Goal: Communication & Community: Share content

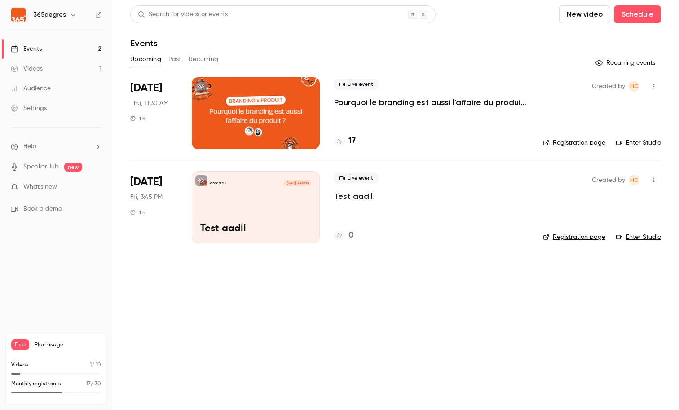
click at [353, 142] on h4 "17" at bounding box center [351, 141] width 7 height 12
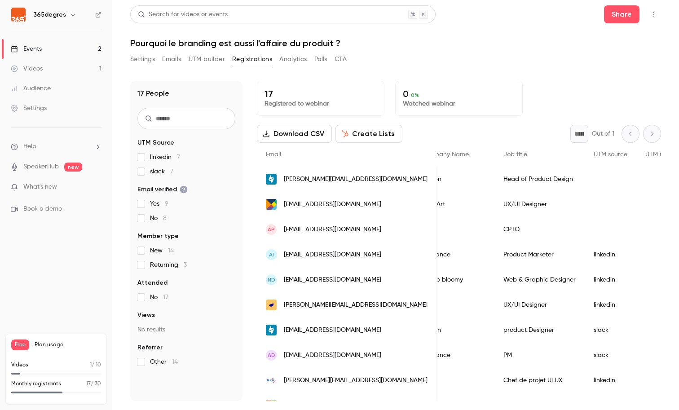
scroll to position [0, 353]
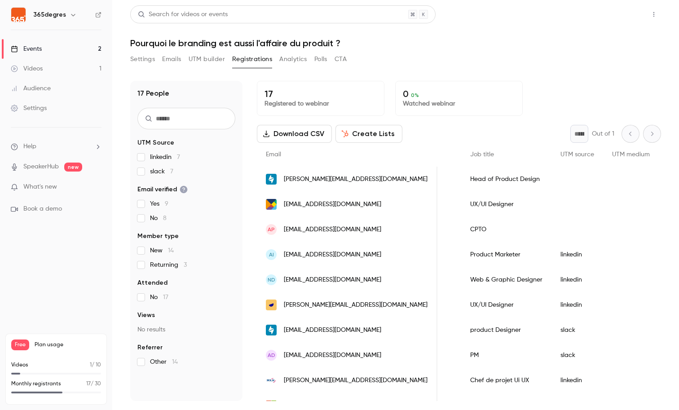
click at [631, 13] on button "Share" at bounding box center [621, 14] width 35 height 18
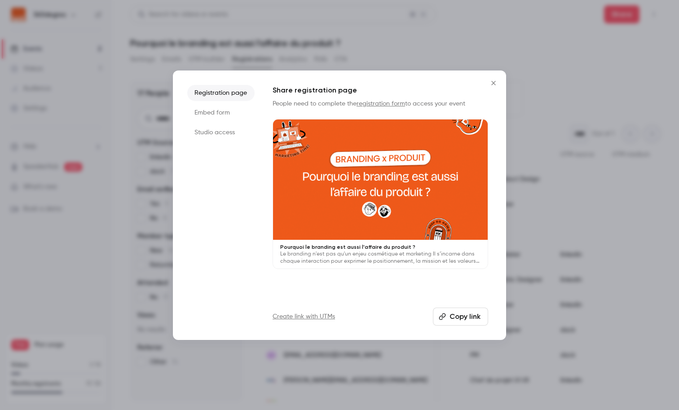
click at [220, 131] on li "Studio access" at bounding box center [220, 132] width 67 height 16
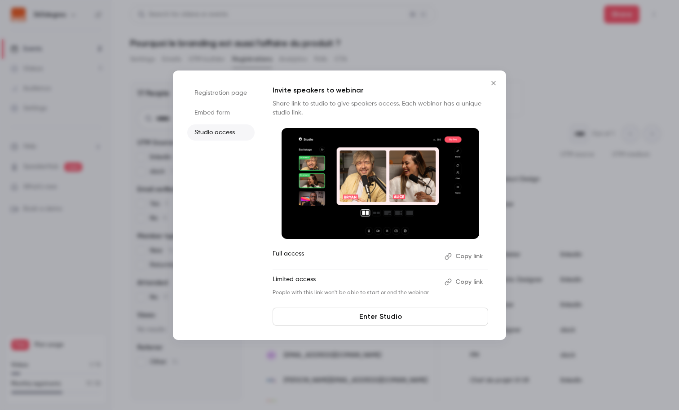
click at [476, 259] on button "Copy link" at bounding box center [464, 256] width 47 height 14
click at [491, 79] on icon "Close" at bounding box center [493, 82] width 11 height 7
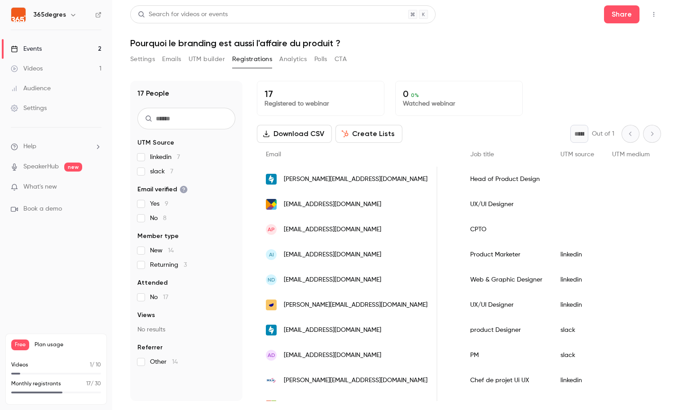
click at [50, 118] on ul "Events 2 Videos 1 Audience Settings" at bounding box center [56, 78] width 112 height 97
click at [43, 100] on link "Settings" at bounding box center [56, 108] width 112 height 20
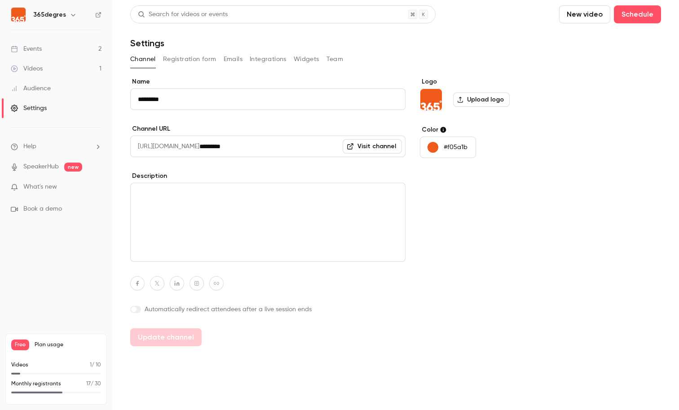
click at [334, 59] on button "Team" at bounding box center [334, 59] width 17 height 14
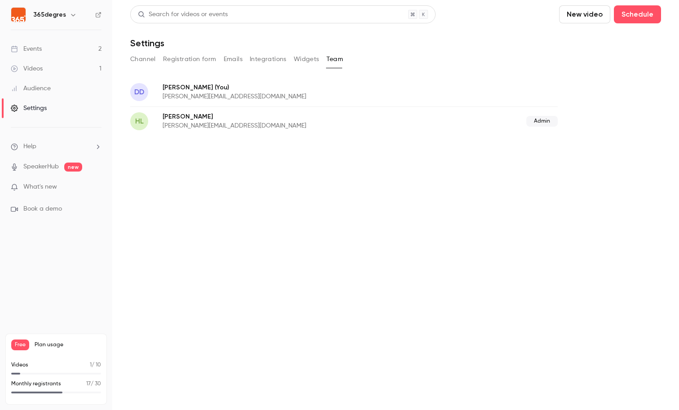
click at [545, 120] on span "Admin" at bounding box center [541, 121] width 31 height 11
click at [38, 51] on div "Events" at bounding box center [26, 48] width 31 height 9
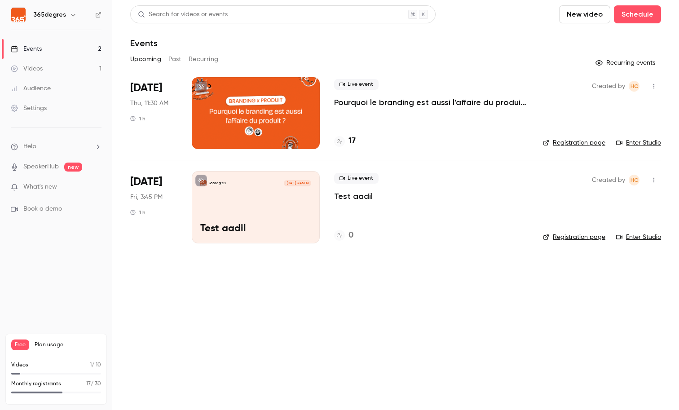
click at [652, 84] on icon "button" at bounding box center [653, 86] width 7 height 6
click at [625, 135] on div "Invite to Studio" at bounding box center [619, 132] width 68 height 9
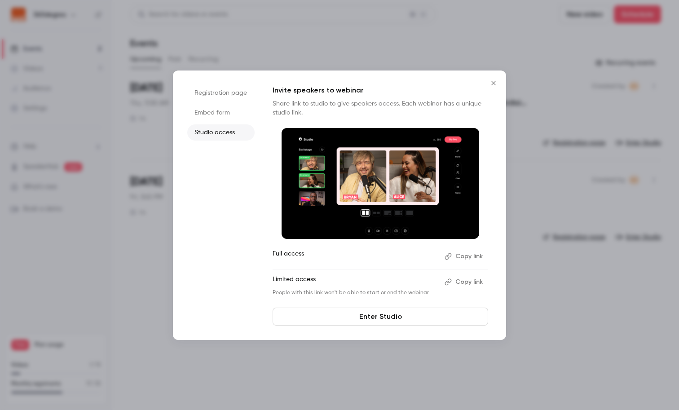
click at [494, 82] on icon "Close" at bounding box center [493, 83] width 4 height 4
